Goal: Transaction & Acquisition: Book appointment/travel/reservation

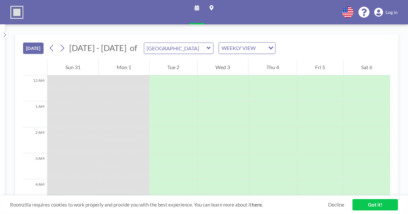
scroll to position [260, 0]
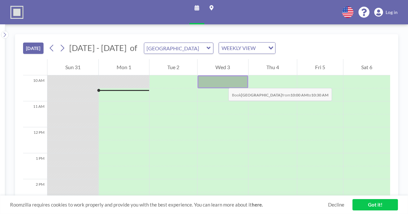
click at [222, 82] on div at bounding box center [223, 81] width 50 height 13
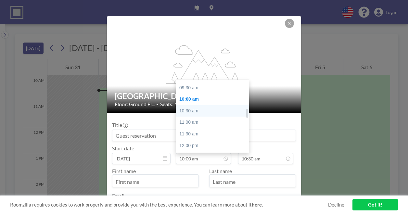
scroll to position [212, 0]
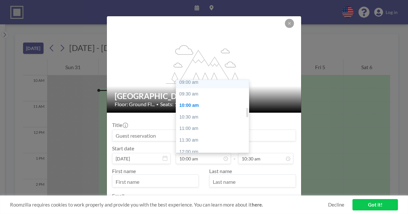
click at [201, 83] on div "09:00 am" at bounding box center [214, 83] width 76 height 12
type input "09:00 am"
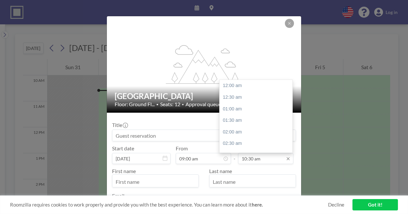
scroll to position [243, 0]
click at [251, 157] on input "10:30 am" at bounding box center [265, 158] width 55 height 11
click at [236, 132] on div "12:30 pm" at bounding box center [258, 132] width 76 height 12
type input "12:30 pm"
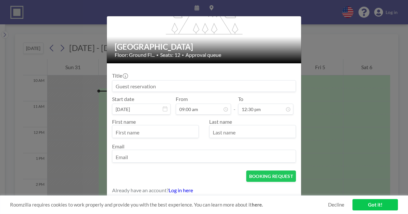
scroll to position [0, 0]
click at [167, 87] on input at bounding box center [203, 86] width 183 height 11
type input "Rich H Booking"
click at [235, 165] on form "Title Rich H Booking Start date [DATE] From 09:00 am - To 12:30 pm First name L…" at bounding box center [204, 131] width 194 height 136
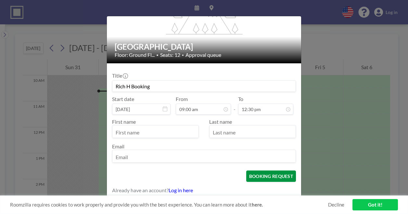
click at [268, 177] on button "BOOKING REQUEST" at bounding box center [271, 176] width 50 height 11
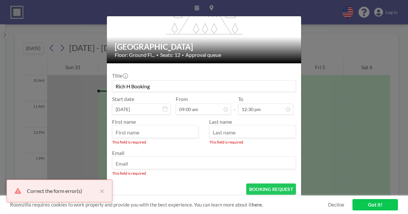
click at [169, 127] on input "text" at bounding box center [155, 132] width 86 height 11
type input "Rich"
click at [265, 135] on input "text" at bounding box center [253, 132] width 86 height 11
type input "[PERSON_NAME]"
click at [236, 161] on input "email" at bounding box center [203, 163] width 183 height 11
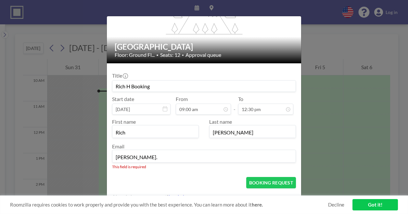
type input "[PERSON_NAME][DOMAIN_NAME][EMAIL_ADDRESS][PERSON_NAME][DOMAIN_NAME]"
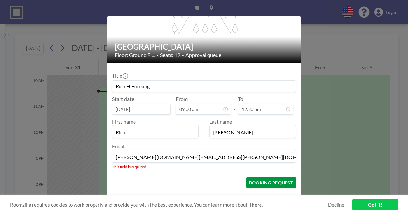
click at [271, 186] on form "Title Rich H Booking Start date [DATE] From 09:00 am - To 12:30 pm First name R…" at bounding box center [204, 134] width 194 height 142
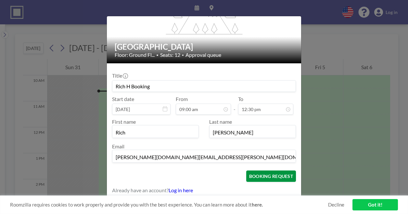
click at [253, 174] on button "BOOKING REQUEST" at bounding box center [271, 176] width 50 height 11
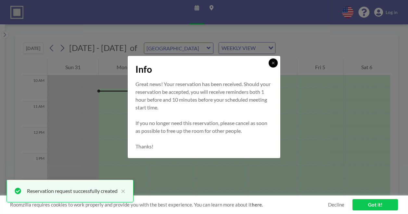
click at [274, 60] on button at bounding box center [273, 63] width 9 height 9
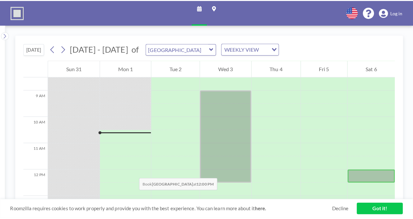
scroll to position [219, 0]
